Goal: Book appointment/travel/reservation

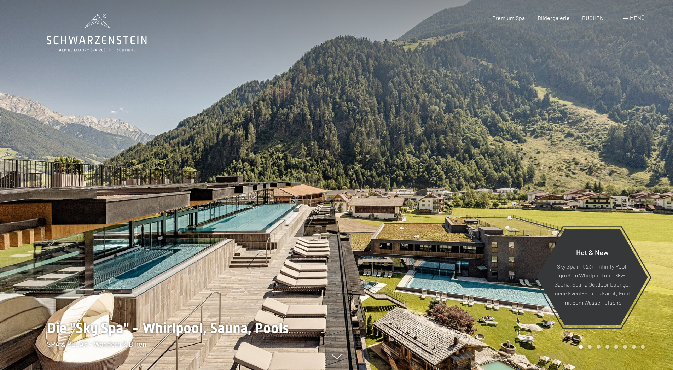
click at [626, 19] on span at bounding box center [625, 19] width 5 height 4
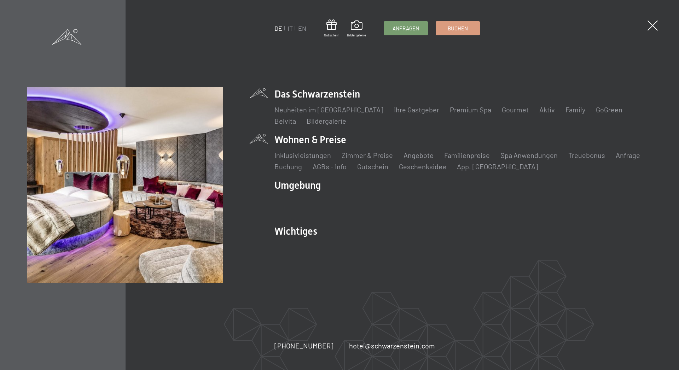
click at [318, 141] on li "Wohnen & Preise Inklusivleistungen Zimmer & Preise Liste Angebote Liste Familie…" at bounding box center [462, 152] width 377 height 39
click at [353, 157] on link "Zimmer & Preise" at bounding box center [367, 155] width 51 height 8
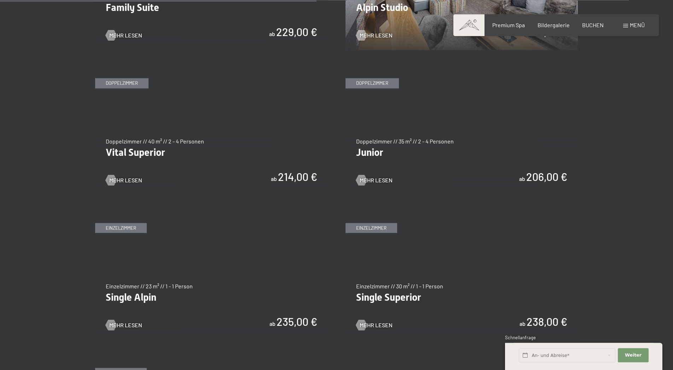
scroll to position [1046, 0]
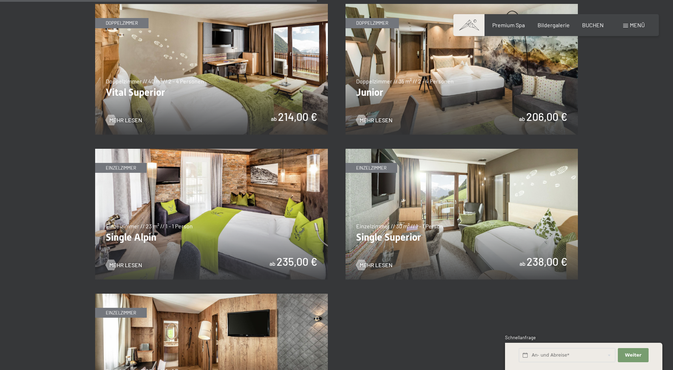
click at [411, 238] on img at bounding box center [462, 214] width 233 height 131
